Goal: Information Seeking & Learning: Learn about a topic

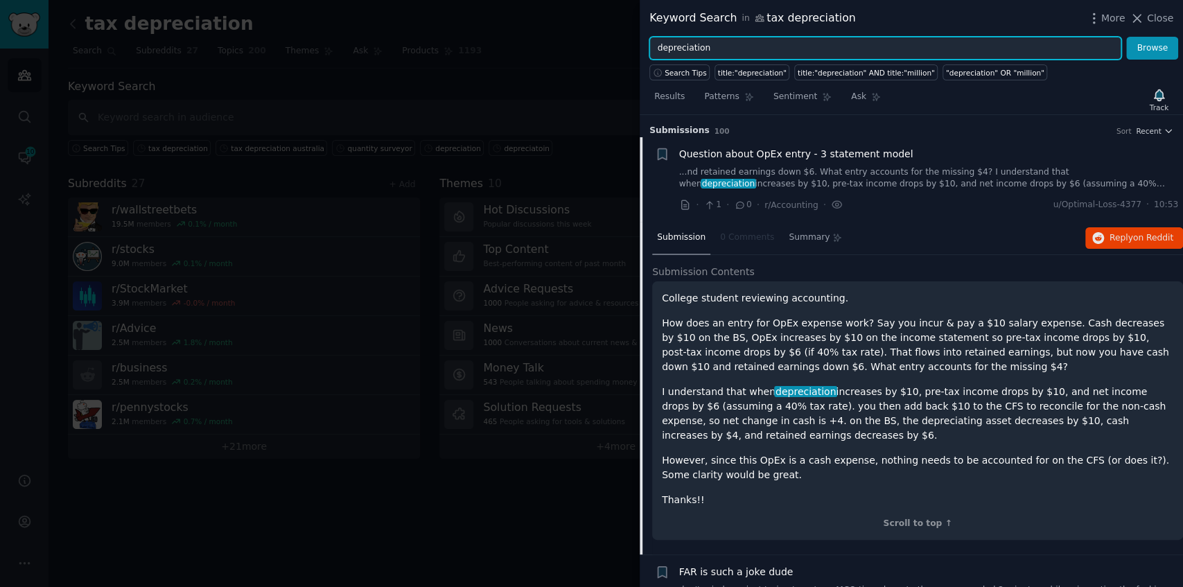
click at [753, 54] on input "depreciation" at bounding box center [885, 49] width 472 height 24
click at [1126, 37] on button "Browse" at bounding box center [1152, 49] width 52 height 24
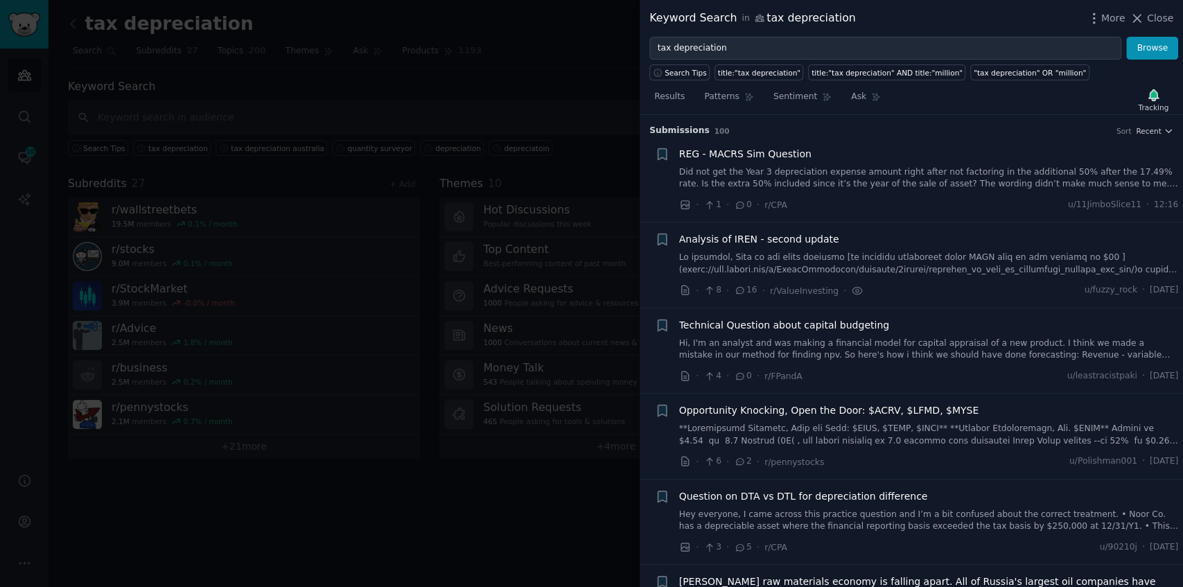
click at [870, 258] on link at bounding box center [929, 264] width 500 height 24
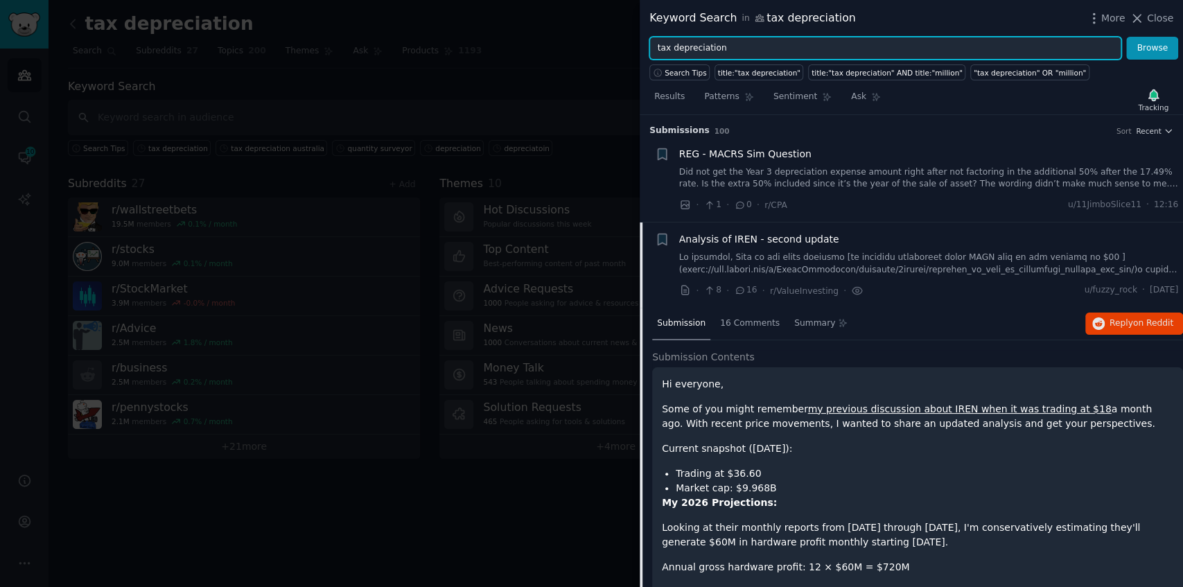
click at [774, 51] on input "tax depreciation" at bounding box center [885, 49] width 472 height 24
type input "property valuation"
click at [1126, 37] on button "Browse" at bounding box center [1152, 49] width 52 height 24
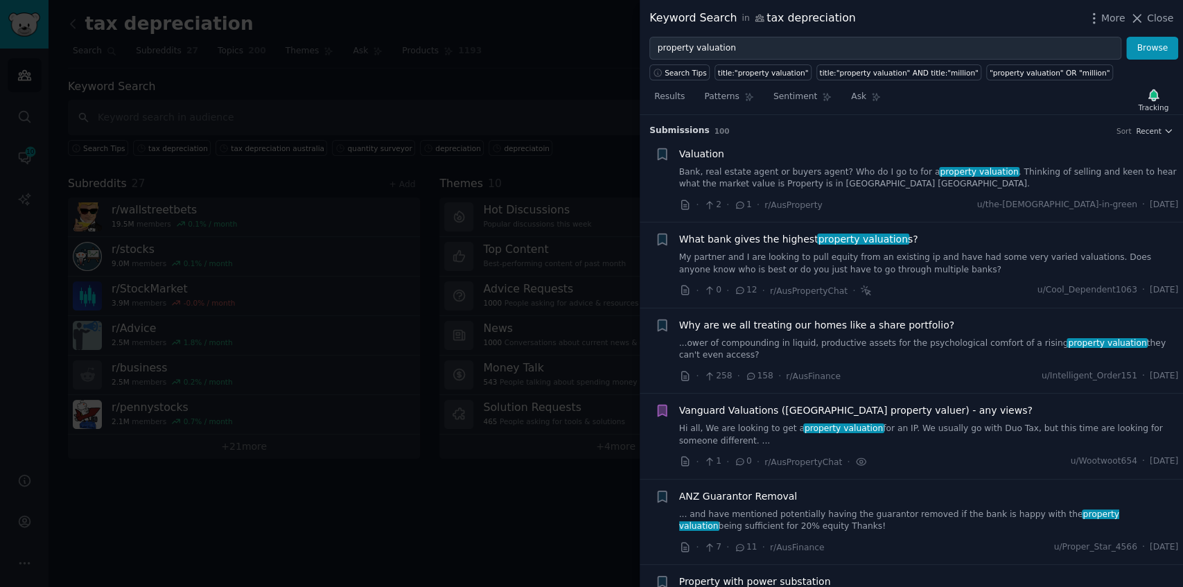
click at [794, 169] on link "Bank, real estate agent or buyers agent? Who do I go to for a property valuatio…" at bounding box center [929, 178] width 500 height 24
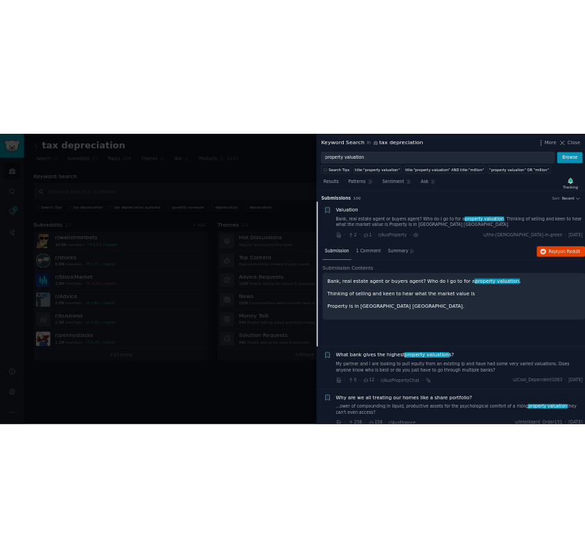
scroll to position [21, 0]
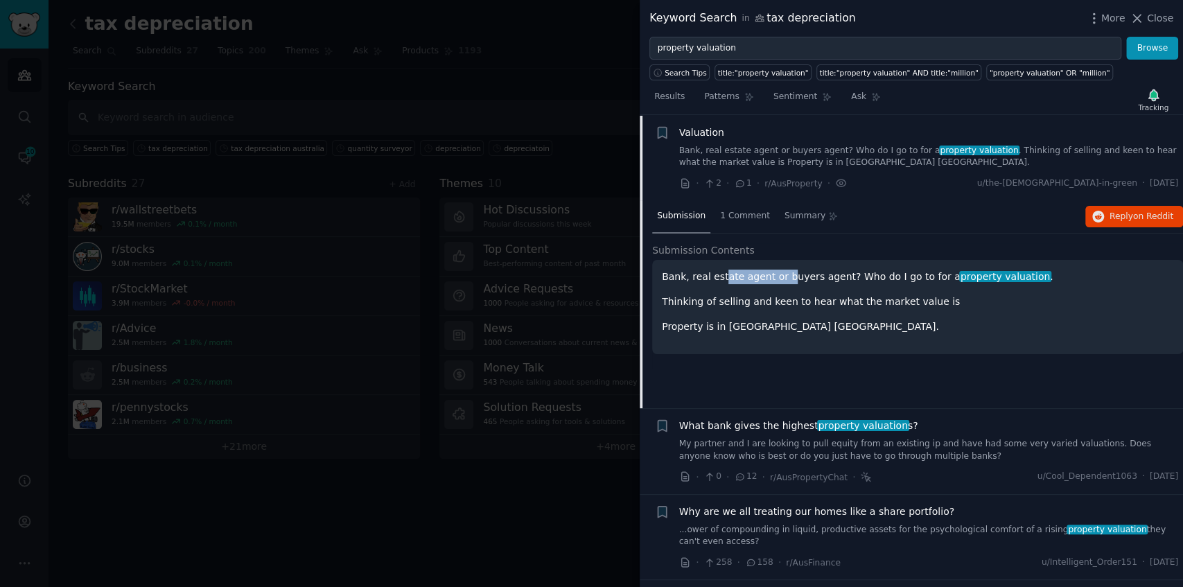
drag, startPoint x: 721, startPoint y: 273, endPoint x: 780, endPoint y: 279, distance: 59.9
click at [780, 279] on p "Bank, real estate agent or buyers agent? Who do I go to for a property valuatio…" at bounding box center [917, 277] width 511 height 15
drag, startPoint x: 836, startPoint y: 275, endPoint x: 961, endPoint y: 274, distance: 124.8
click at [961, 274] on p "Bank, real estate agent or buyers agent? Who do I go to for a property valuatio…" at bounding box center [917, 277] width 511 height 15
click at [925, 288] on div "Bank, real estate agent or buyers agent? Who do I go to for a property valuatio…" at bounding box center [917, 302] width 511 height 64
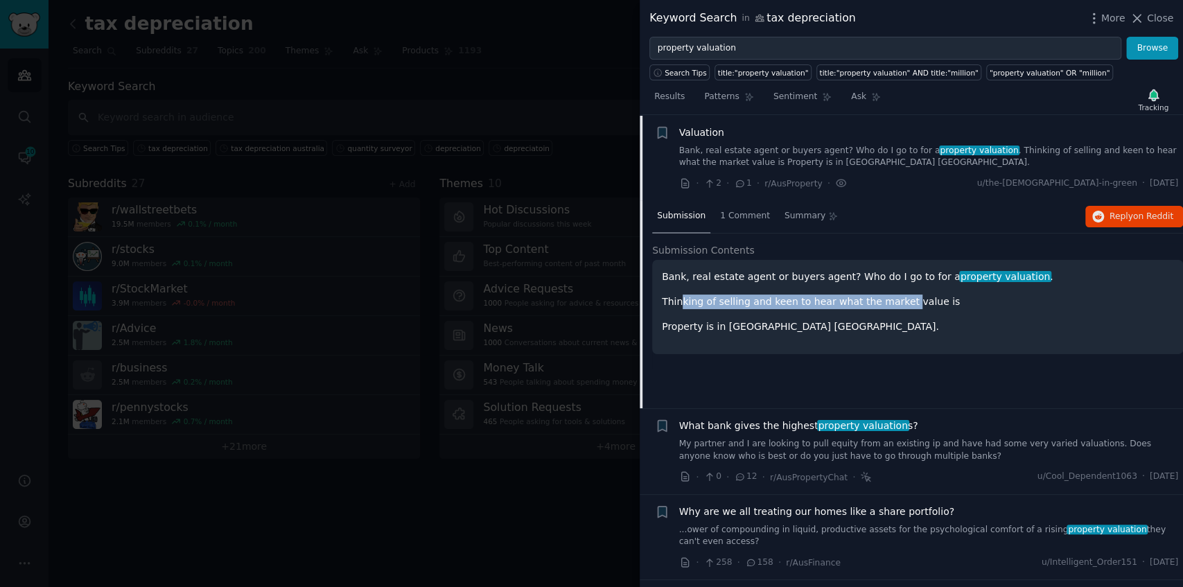
drag, startPoint x: 687, startPoint y: 301, endPoint x: 891, endPoint y: 299, distance: 203.8
click at [891, 299] on p "Thinking of selling and keen to hear what the market value is" at bounding box center [917, 302] width 511 height 15
click at [806, 324] on p "Property is in [GEOGRAPHIC_DATA] [GEOGRAPHIC_DATA]." at bounding box center [917, 326] width 511 height 15
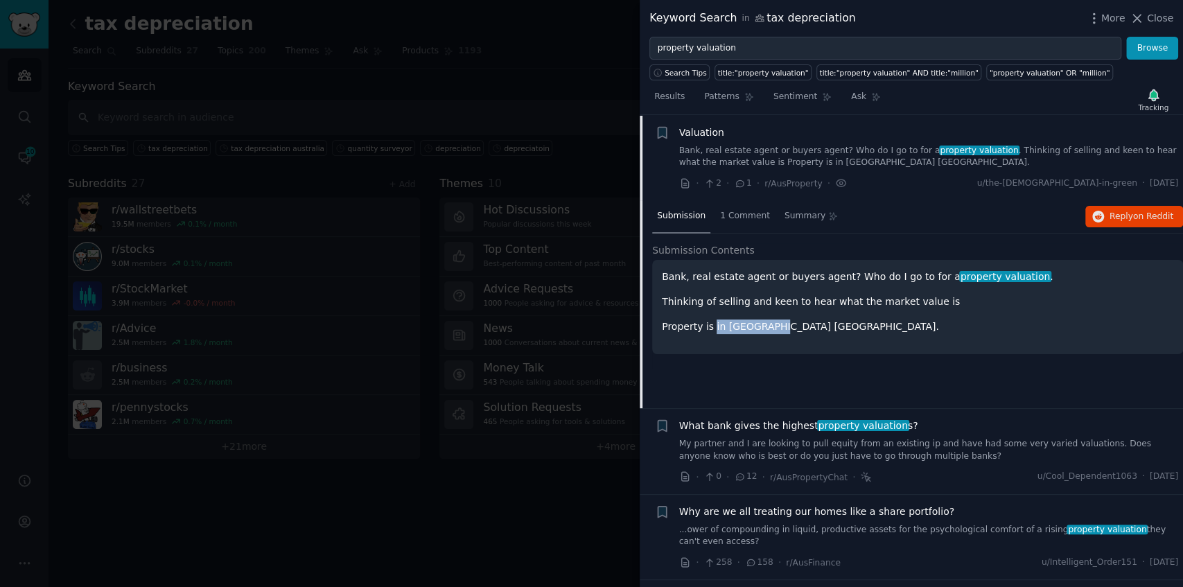
drag, startPoint x: 709, startPoint y: 326, endPoint x: 767, endPoint y: 330, distance: 57.6
click at [767, 330] on p "Property is in [GEOGRAPHIC_DATA] [GEOGRAPHIC_DATA]." at bounding box center [917, 326] width 511 height 15
click at [795, 331] on p "Property is in [GEOGRAPHIC_DATA] [GEOGRAPHIC_DATA]." at bounding box center [917, 326] width 511 height 15
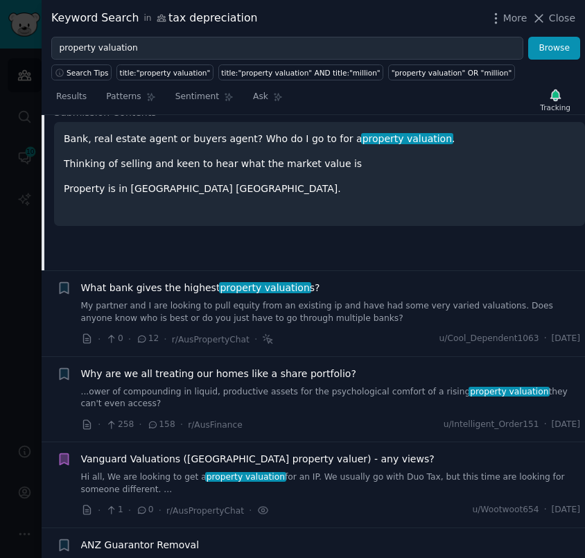
scroll to position [160, 0]
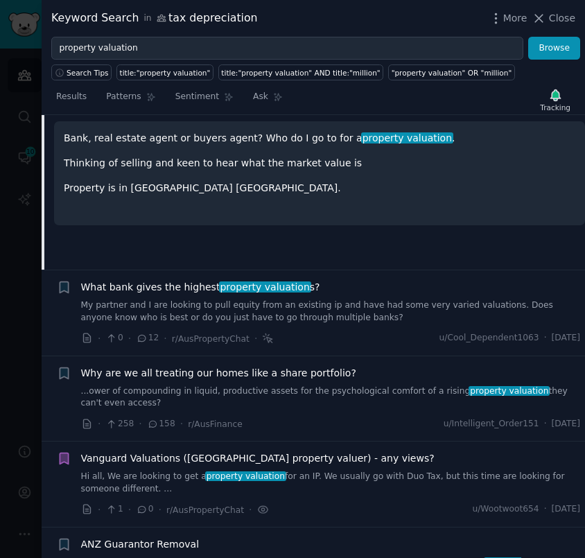
click at [362, 310] on link "My partner and I are looking to pull equity from an existing ip and have had so…" at bounding box center [331, 311] width 500 height 24
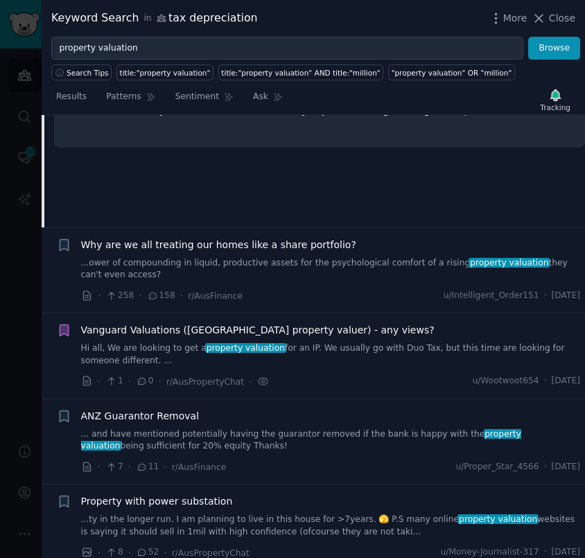
scroll to position [292, 0]
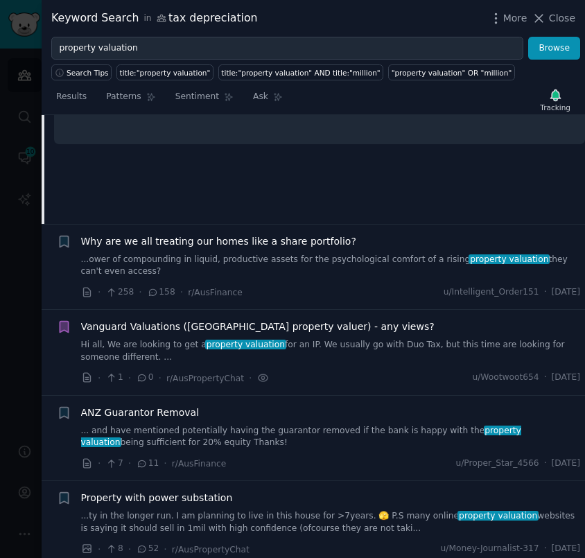
click at [384, 265] on link "...ower of compounding in liquid, productive assets for the psychological comfo…" at bounding box center [331, 266] width 500 height 24
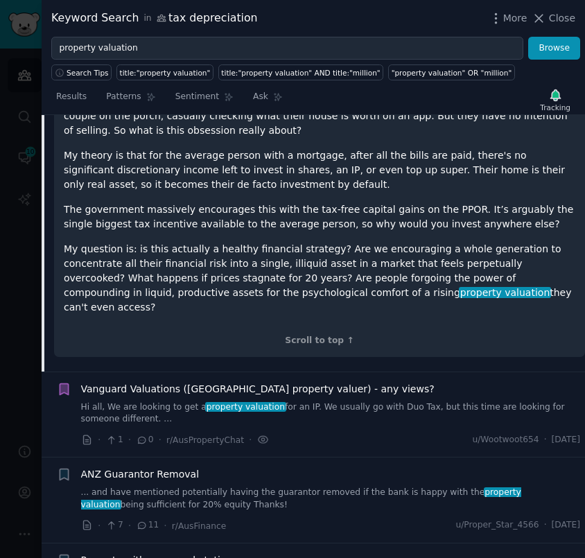
scroll to position [423, 0]
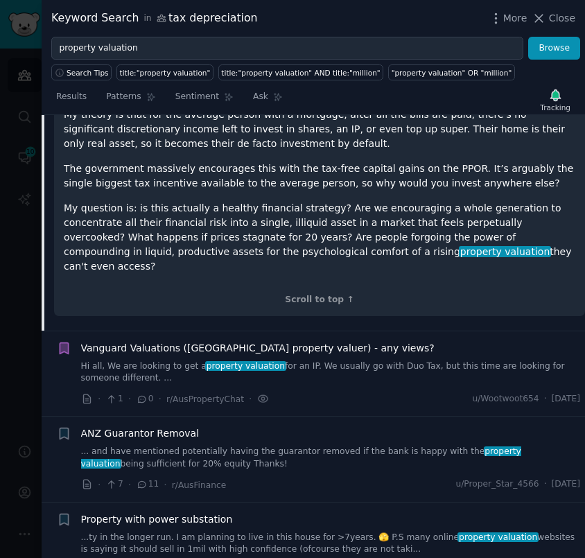
click at [345, 360] on link "Hi all, We are looking to get a property valuation for an IP. We usually go wit…" at bounding box center [331, 372] width 500 height 24
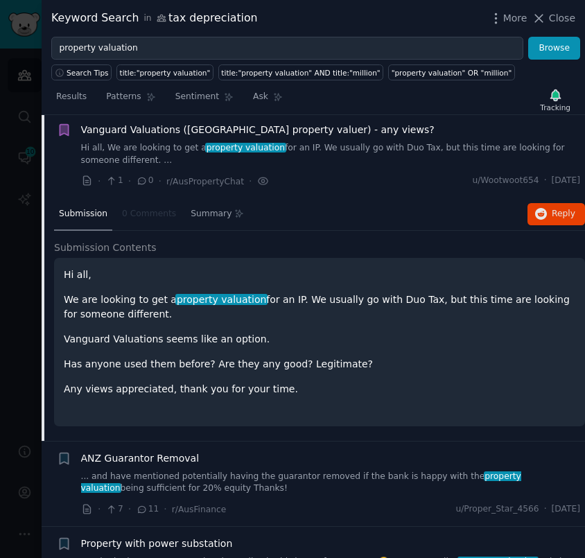
scroll to position [278, 0]
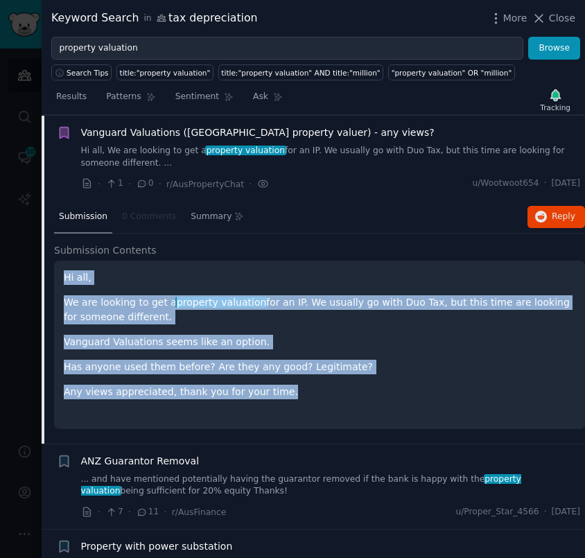
drag, startPoint x: 284, startPoint y: 387, endPoint x: 58, endPoint y: 276, distance: 252.0
click at [58, 276] on div "Hi all, We are looking to get a property valuation for an IP. We usually go wit…" at bounding box center [319, 345] width 531 height 168
copy div "Hi all, We are looking to get a property valuation for an IP. We usually go wit…"
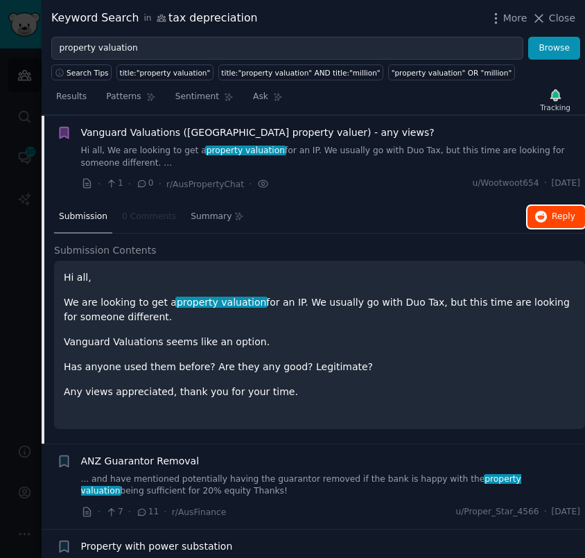
drag, startPoint x: 550, startPoint y: 229, endPoint x: 553, endPoint y: 222, distance: 7.5
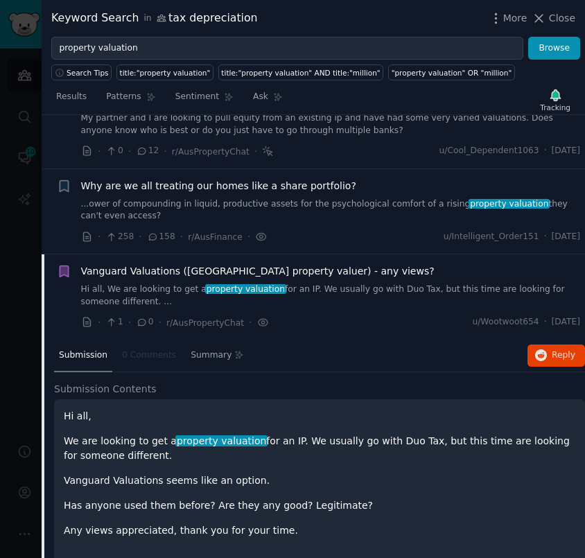
scroll to position [0, 0]
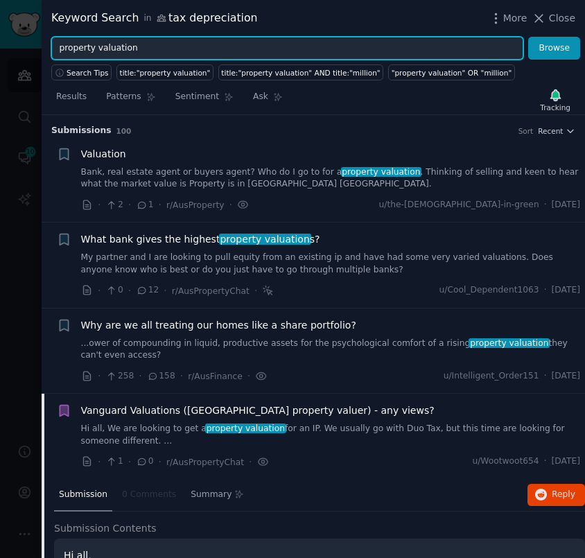
click at [237, 42] on input "property valuation" at bounding box center [287, 49] width 472 height 24
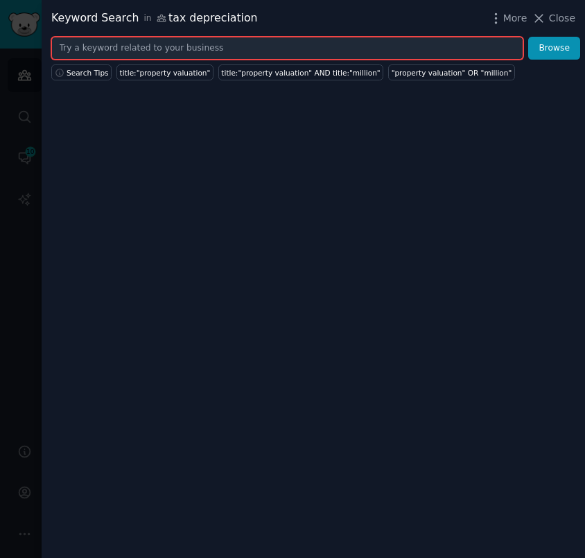
click at [283, 51] on input "text" at bounding box center [287, 49] width 472 height 24
click at [359, 57] on input "text" at bounding box center [287, 49] width 472 height 24
type input "cgt"
click at [528, 37] on button "Browse" at bounding box center [554, 49] width 52 height 24
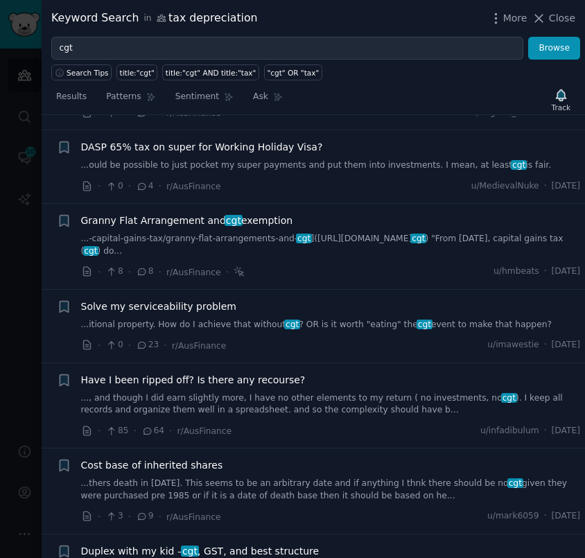
click at [359, 253] on link "...-capital-gains-tax/granny-flat-arrangements-and- cgt ]([URL][DOMAIN_NAME] cg…" at bounding box center [331, 245] width 500 height 24
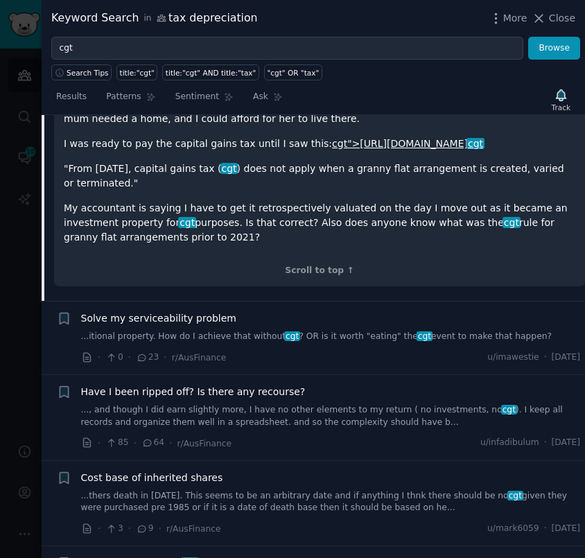
scroll to position [642, 0]
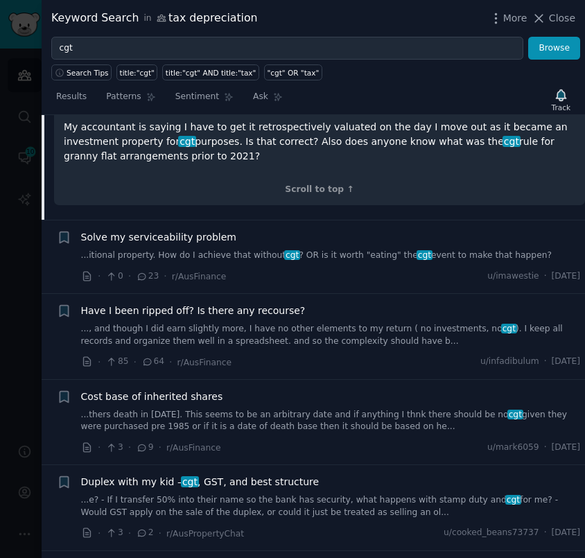
click at [428, 262] on link "...itional property. How do I achieve that without cgt ? OR is it worth "eating…" at bounding box center [331, 255] width 500 height 12
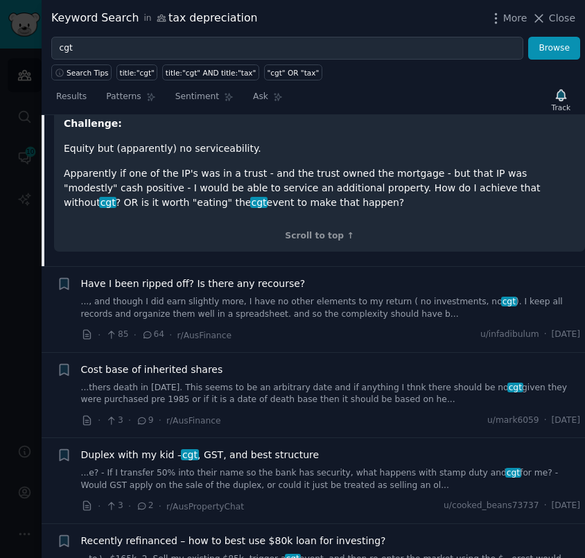
scroll to position [820, 0]
click at [315, 295] on link "..., and though I did earn slightly more, I have no other elements to my return…" at bounding box center [331, 307] width 500 height 24
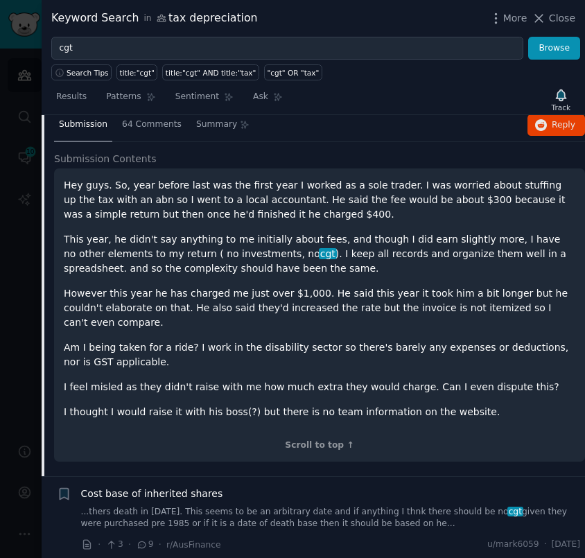
scroll to position [431, 0]
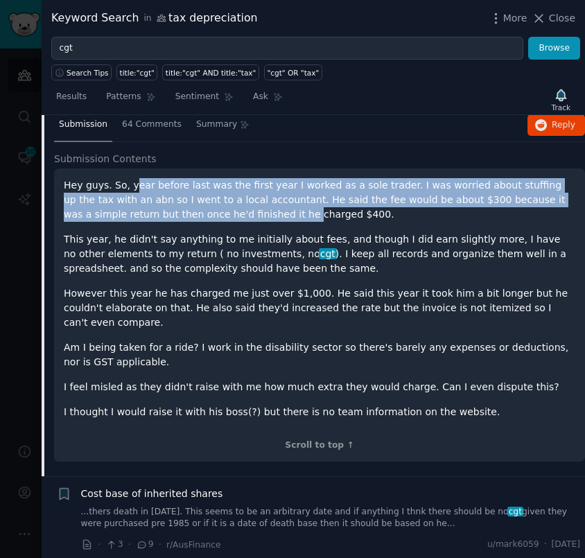
drag, startPoint x: 129, startPoint y: 186, endPoint x: 165, endPoint y: 205, distance: 40.9
click at [165, 205] on p "Hey guys. So, year before last was the first year I worked as a sole trader. I …" at bounding box center [319, 200] width 511 height 44
